Goal: Task Accomplishment & Management: Manage account settings

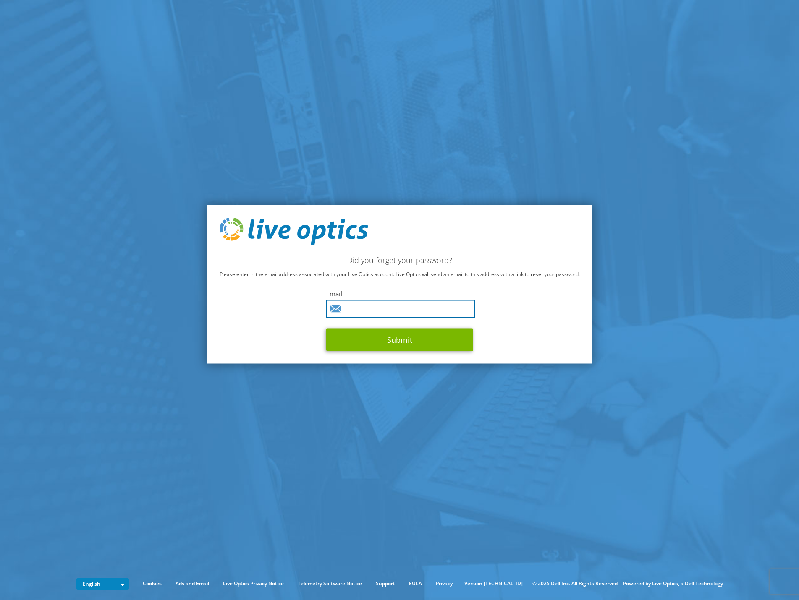
click at [367, 313] on input "text" at bounding box center [400, 309] width 149 height 18
type input "edwin.vansorge@dustin.com"
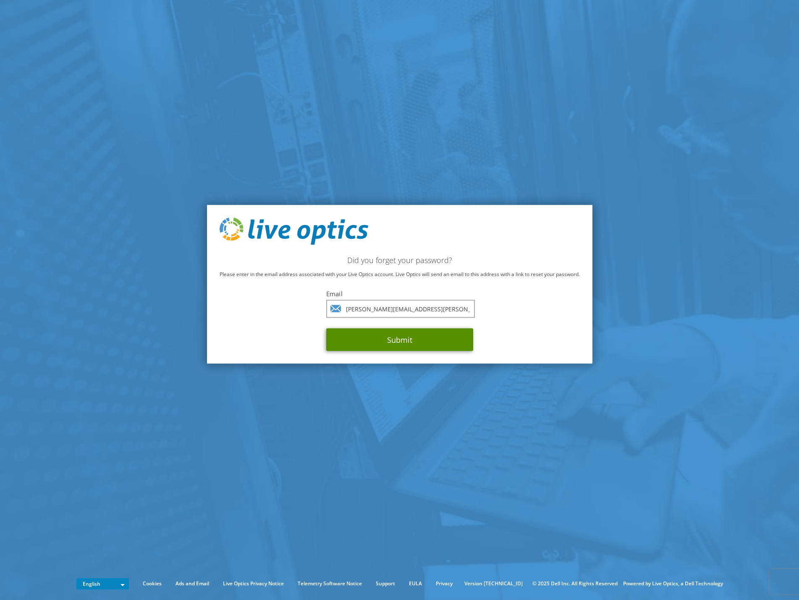
click at [397, 336] on button "Submit" at bounding box center [399, 340] width 147 height 23
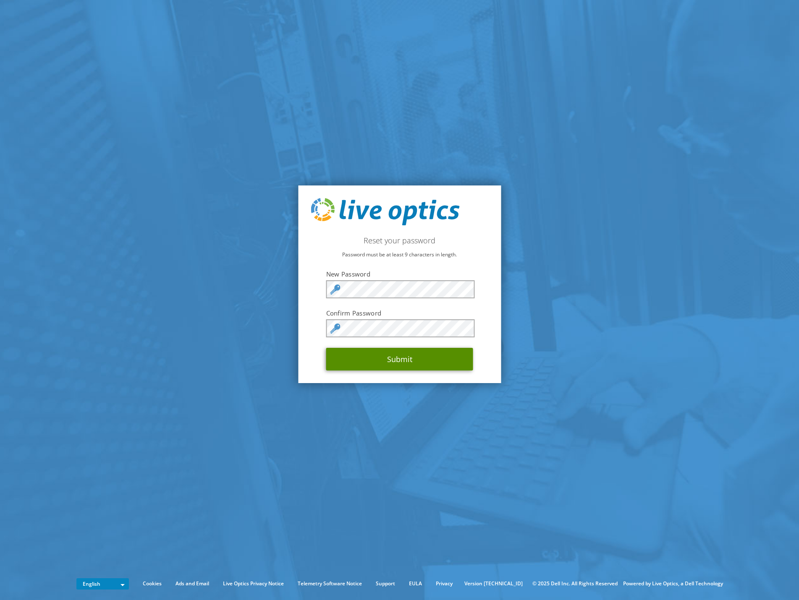
click at [360, 359] on button "Submit" at bounding box center [399, 359] width 147 height 23
